Goal: Find specific page/section: Find specific page/section

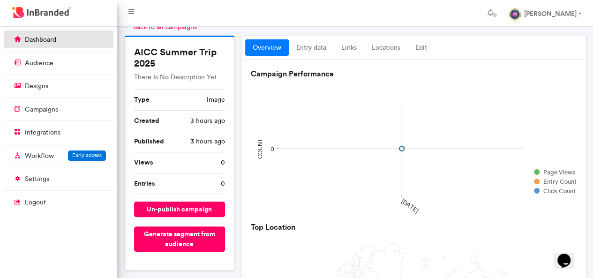
scroll to position [18, 0]
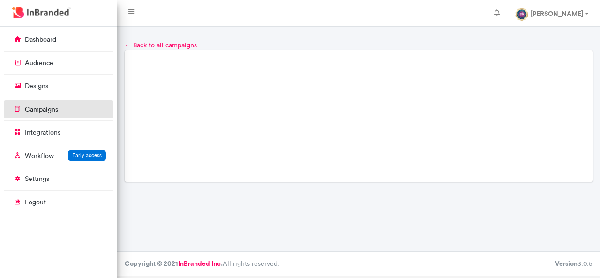
drag, startPoint x: 0, startPoint y: 0, endPoint x: 60, endPoint y: 108, distance: 123.8
click at [60, 108] on link "campaigns" at bounding box center [59, 109] width 110 height 18
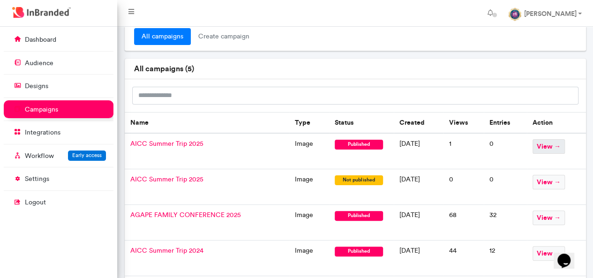
click at [550, 149] on span "view →" at bounding box center [549, 146] width 32 height 15
